Goal: Navigation & Orientation: Go to known website

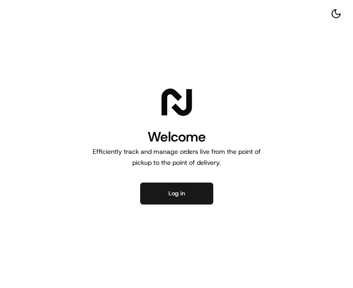
click at [181, 175] on div "Welcome Efficiently track and manage orders live from the point of pickup to th…" at bounding box center [176, 144] width 353 height 288
click at [182, 187] on button "Log in" at bounding box center [176, 193] width 73 height 22
